Goal: Task Accomplishment & Management: Use online tool/utility

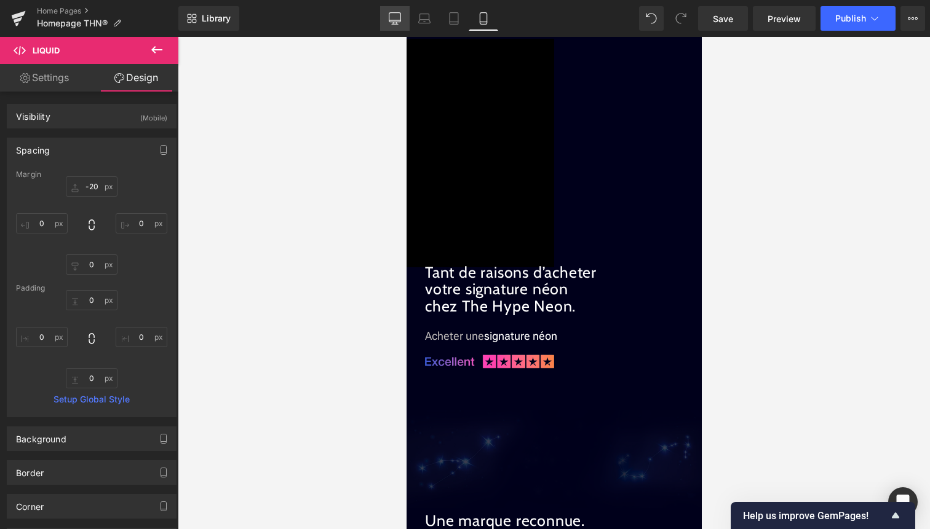
click at [390, 19] on icon at bounding box center [395, 18] width 12 height 12
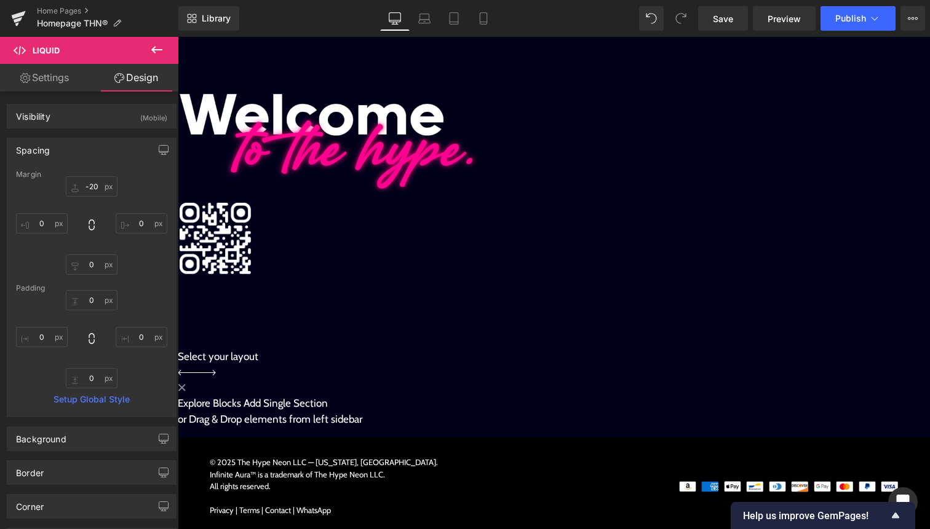
type input "0"
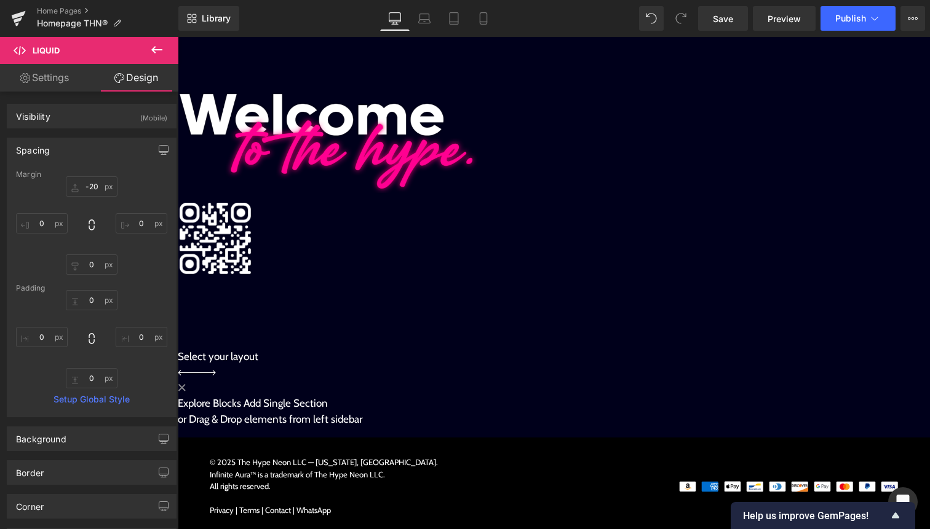
type input "0"
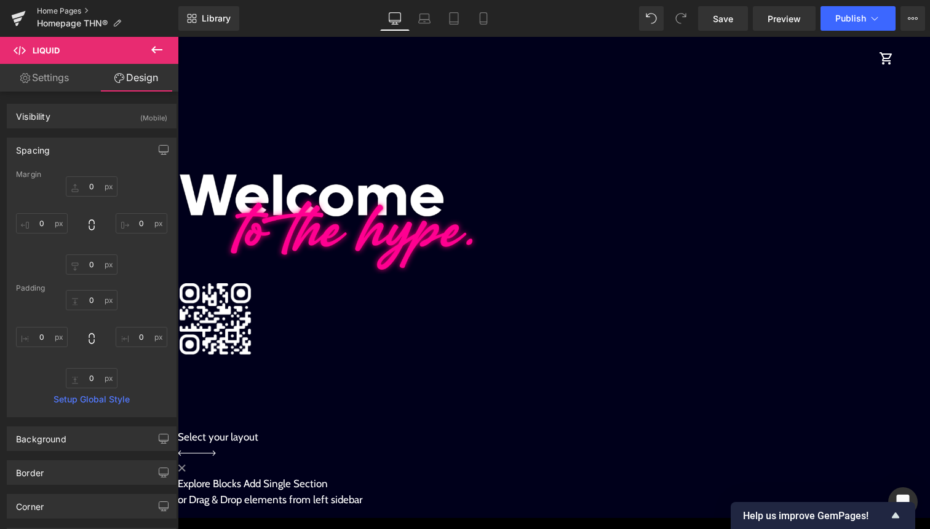
click at [52, 9] on link "Home Pages" at bounding box center [107, 11] width 141 height 10
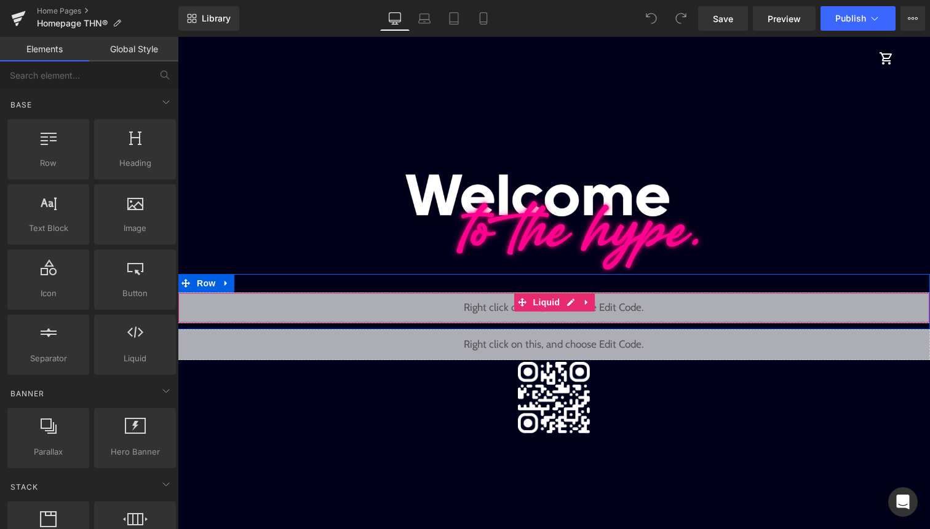
click at [487, 314] on div "Liquid" at bounding box center [554, 308] width 752 height 31
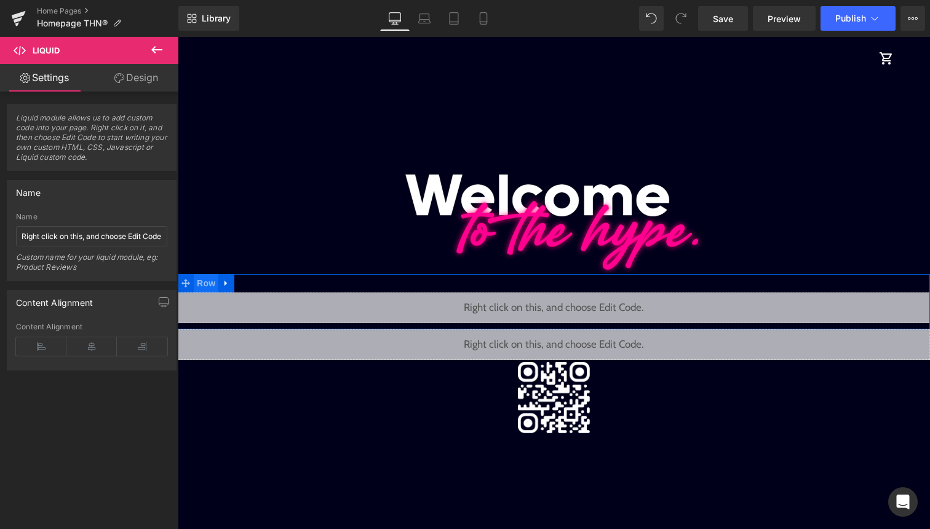
click at [203, 285] on span "Row" at bounding box center [206, 283] width 25 height 18
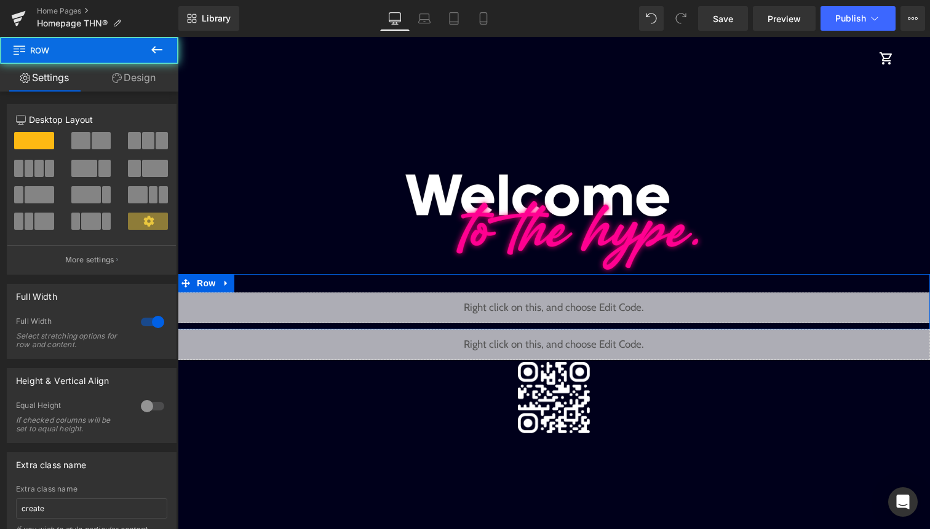
click at [149, 79] on link "Design" at bounding box center [133, 78] width 89 height 28
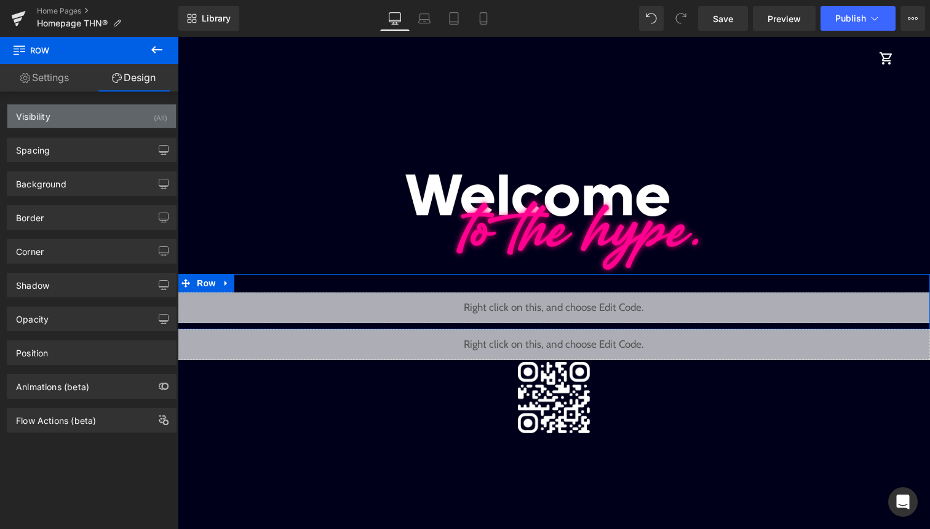
click at [159, 118] on div "(All)" at bounding box center [161, 115] width 14 height 20
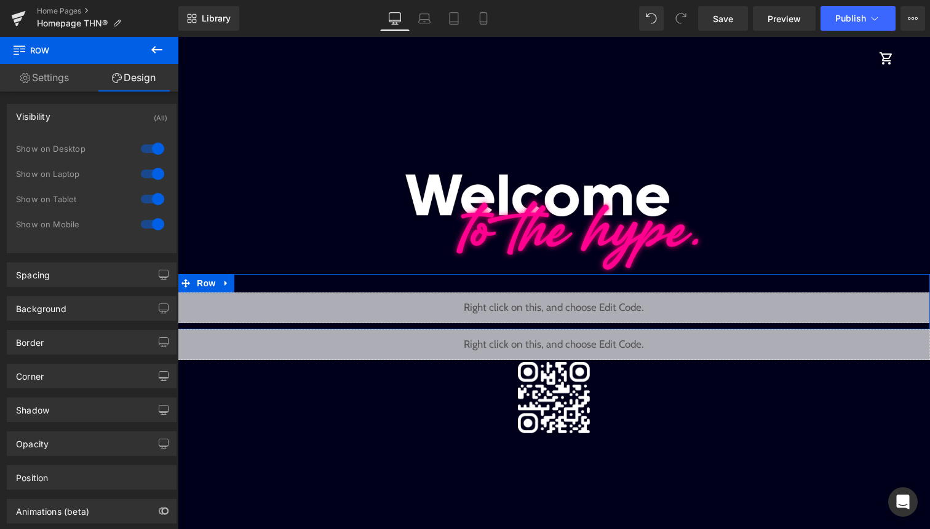
click at [156, 156] on div at bounding box center [153, 149] width 30 height 20
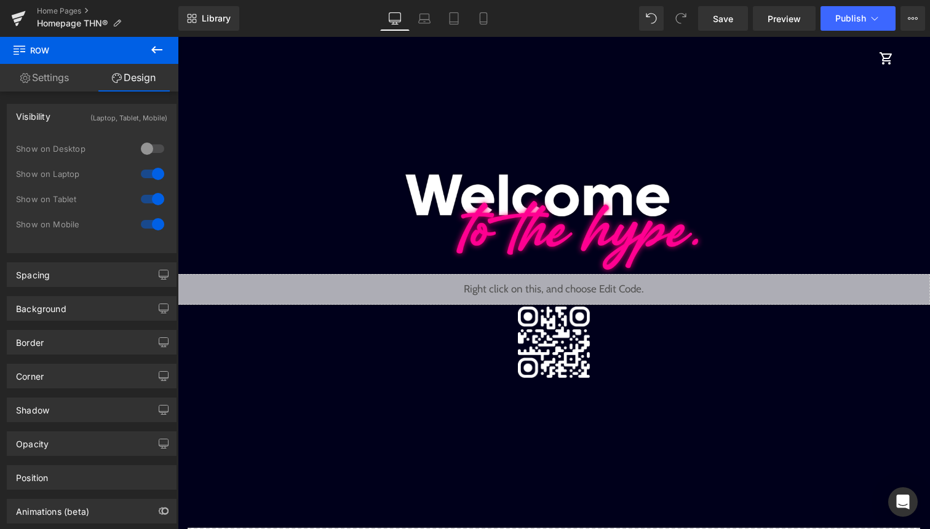
click at [156, 168] on div at bounding box center [153, 174] width 30 height 20
click at [150, 199] on div at bounding box center [153, 199] width 30 height 20
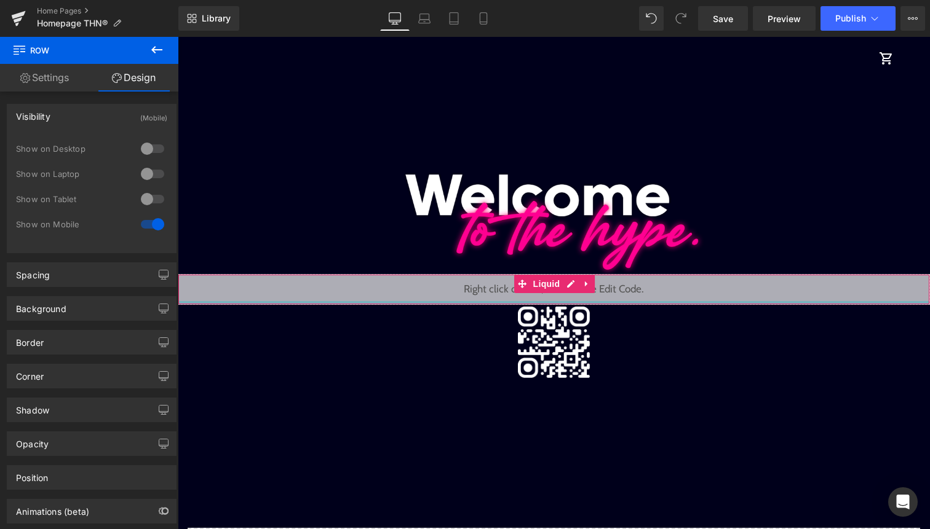
click at [351, 303] on div "Liquid" at bounding box center [554, 289] width 752 height 31
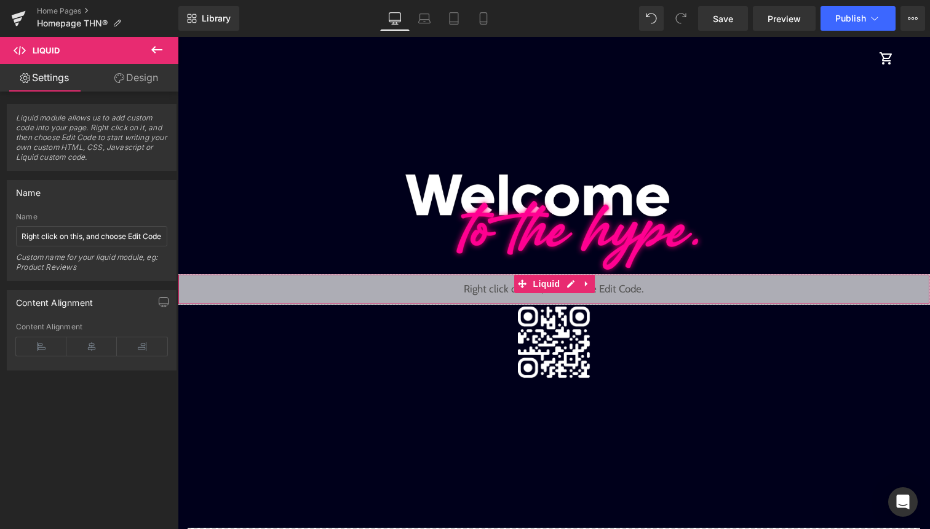
click at [147, 81] on link "Design" at bounding box center [136, 78] width 89 height 28
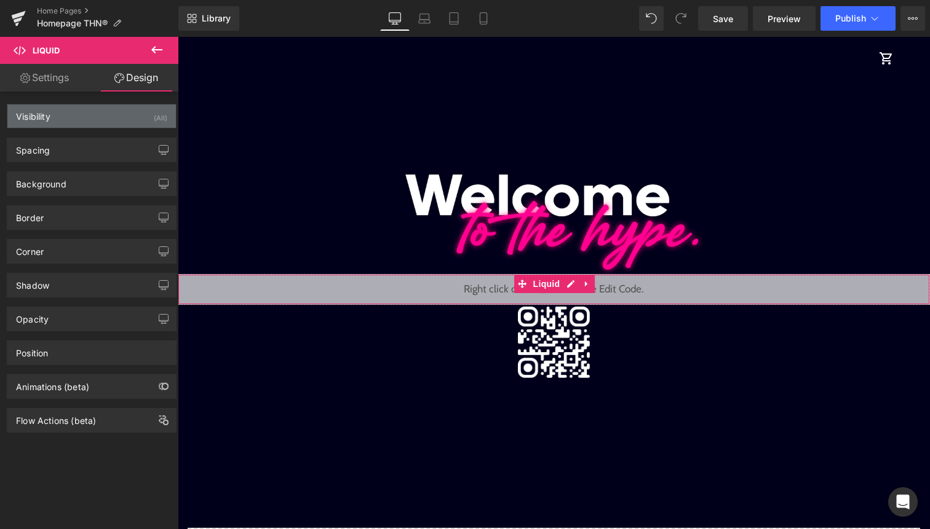
click at [154, 115] on div "(All)" at bounding box center [161, 115] width 14 height 20
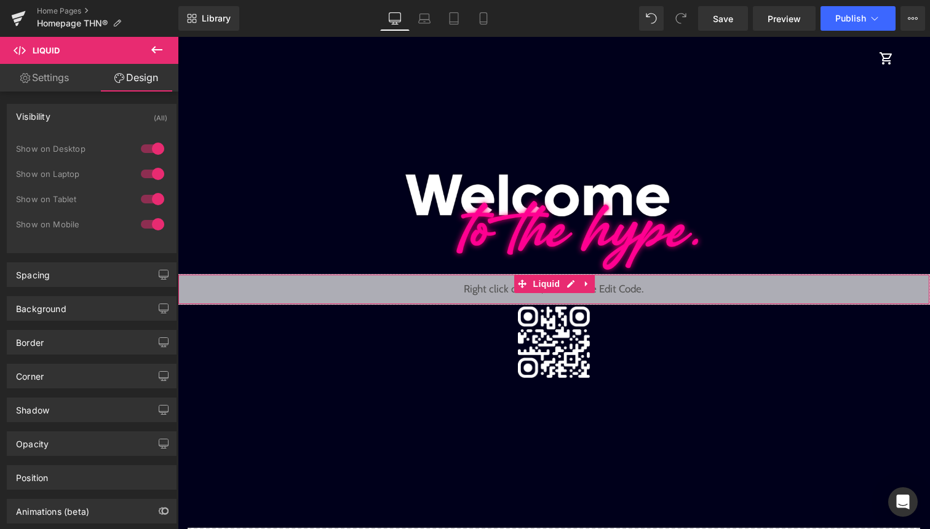
click at [151, 148] on div at bounding box center [153, 149] width 30 height 20
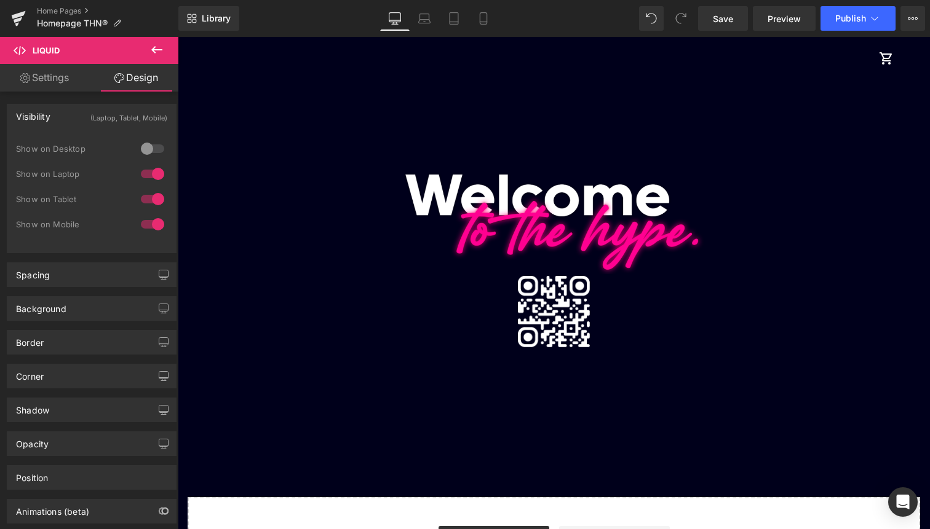
drag, startPoint x: 151, startPoint y: 163, endPoint x: 151, endPoint y: 175, distance: 11.7
click at [151, 163] on div "Show on Desktop" at bounding box center [91, 155] width 151 height 25
click at [151, 175] on div at bounding box center [153, 174] width 30 height 20
click at [151, 201] on div at bounding box center [153, 199] width 30 height 20
click at [847, 28] on button "Publish" at bounding box center [857, 18] width 75 height 25
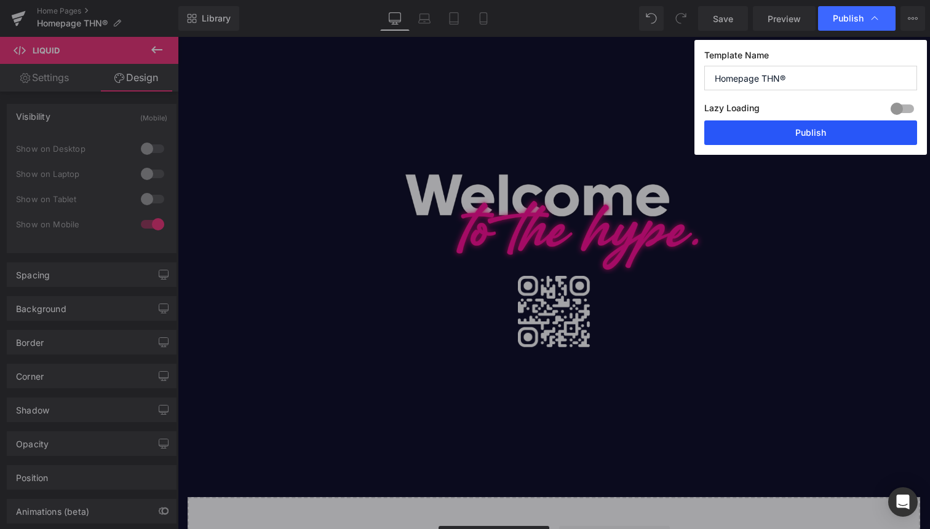
click at [799, 133] on button "Publish" at bounding box center [810, 133] width 213 height 25
